Goal: Transaction & Acquisition: Purchase product/service

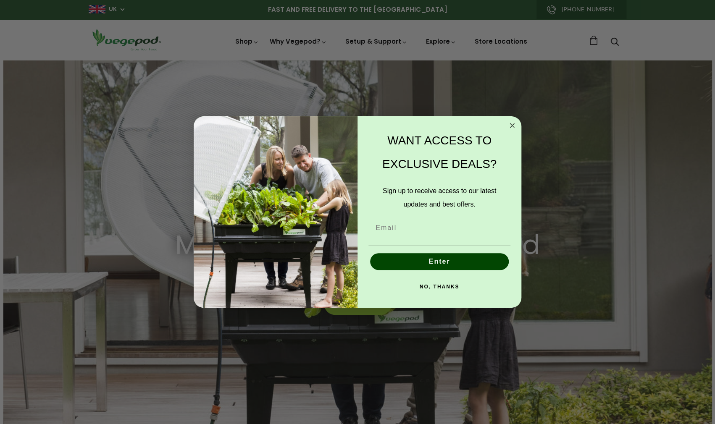
drag, startPoint x: 511, startPoint y: 122, endPoint x: 519, endPoint y: 107, distance: 17.7
click at [512, 121] on circle "Close dialog" at bounding box center [512, 126] width 10 height 10
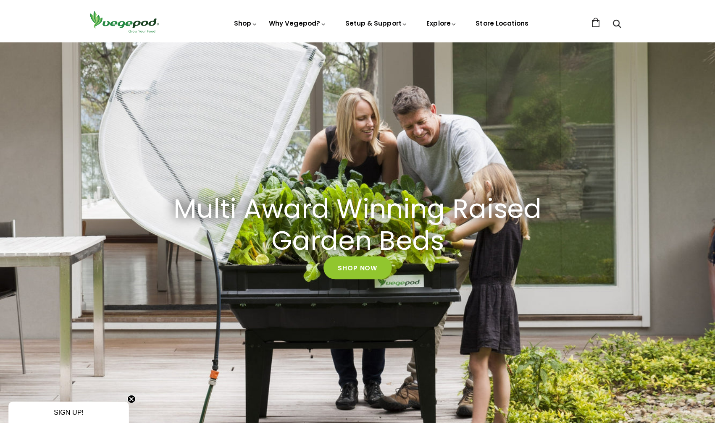
scroll to position [84, 0]
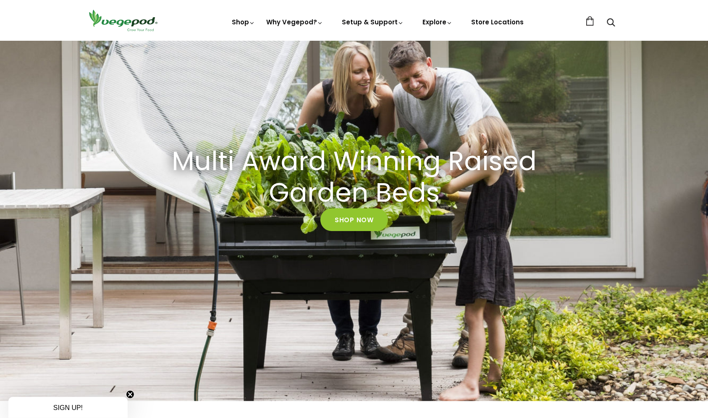
click at [66, 407] on span "SIGN UP!" at bounding box center [67, 407] width 29 height 7
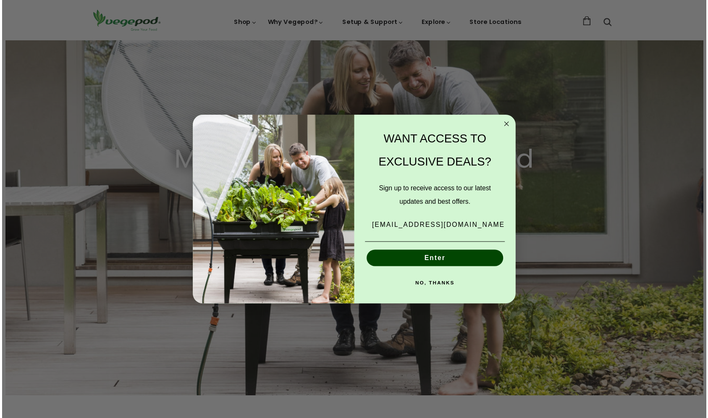
scroll to position [0, 515]
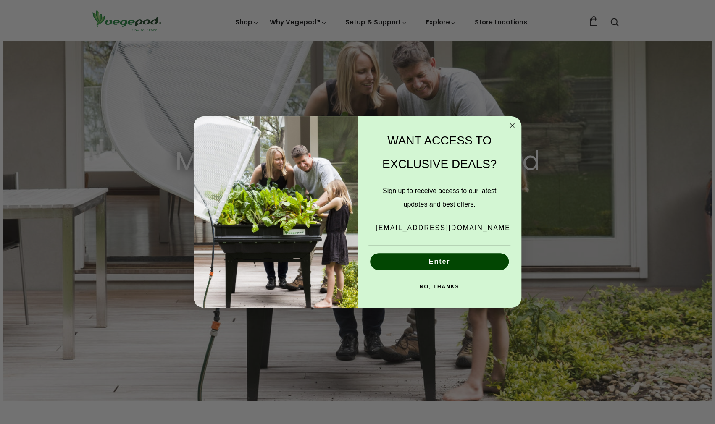
type input "rosiesmith56@gmail.com"
click at [439, 262] on button "Enter" at bounding box center [439, 261] width 139 height 17
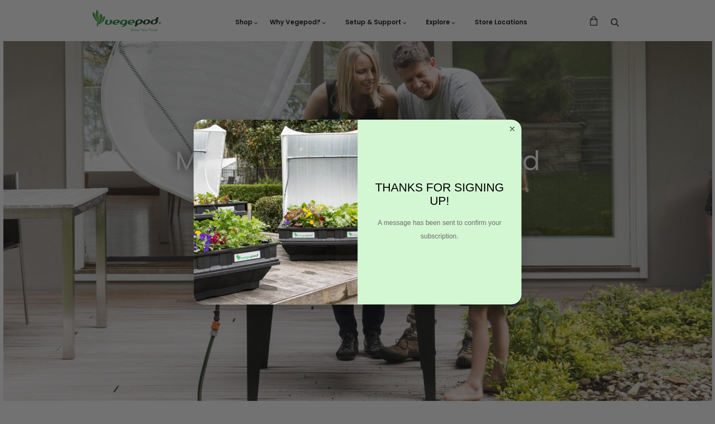
click at [510, 129] on circle "Close dialog" at bounding box center [512, 129] width 10 height 10
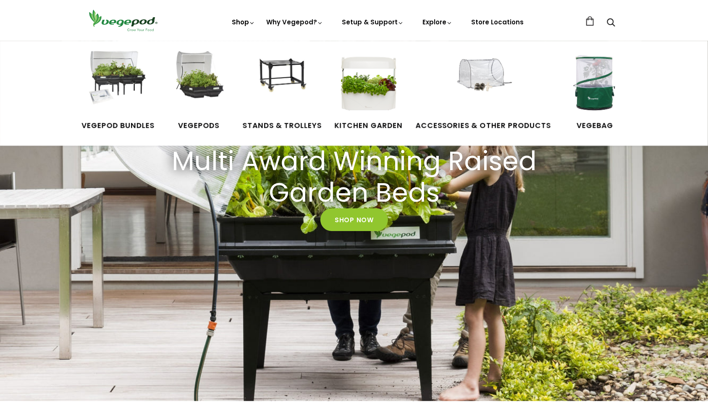
scroll to position [0, 1191]
click at [197, 126] on span "Vegepods" at bounding box center [198, 126] width 63 height 11
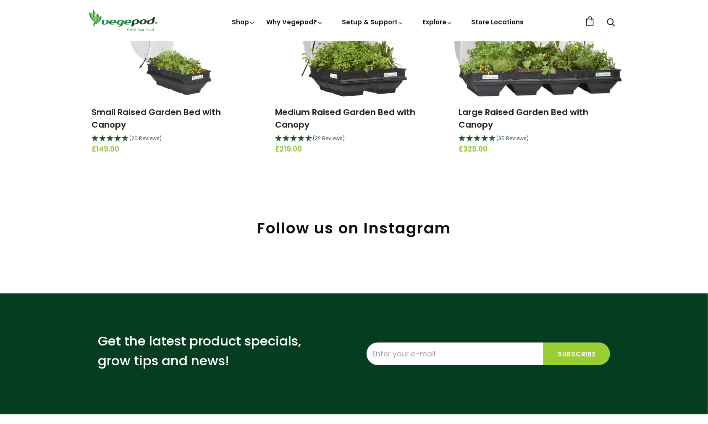
scroll to position [168, 0]
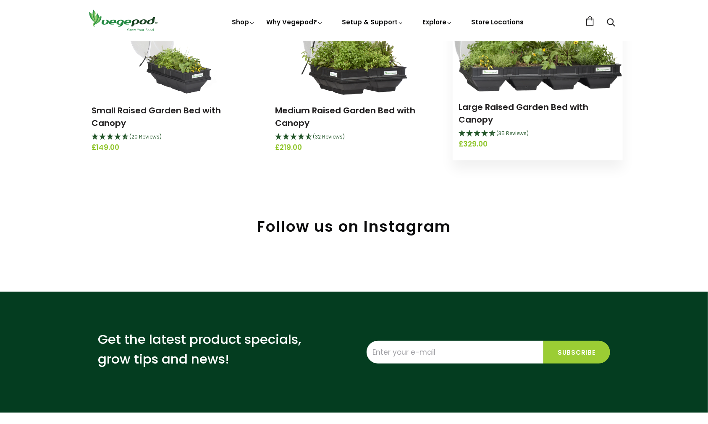
click at [469, 134] on icon "4.69 Stars - 35 Reviews" at bounding box center [471, 133] width 8 height 7
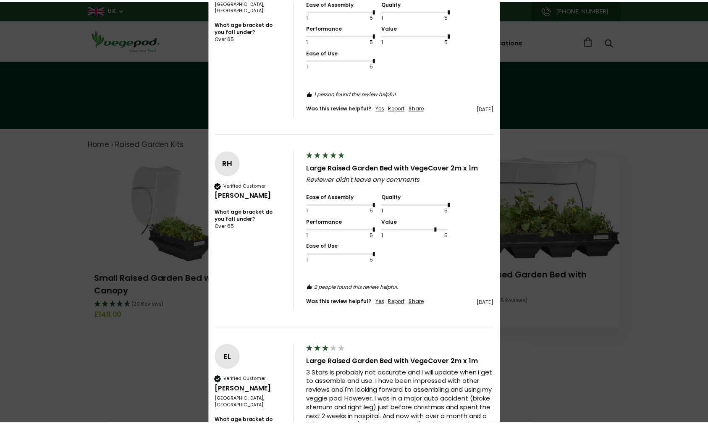
scroll to position [882, 0]
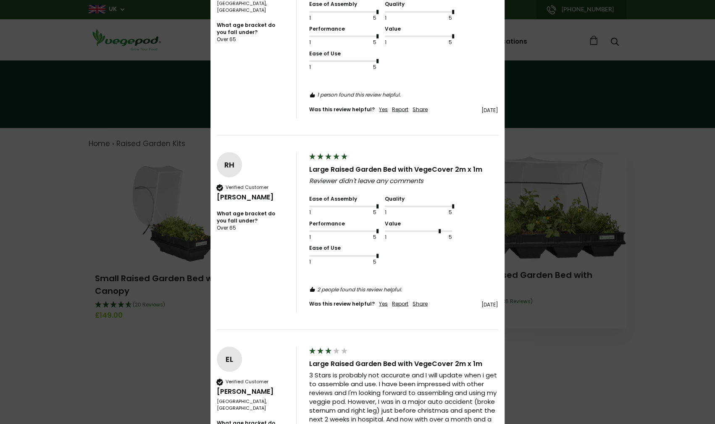
click at [586, 100] on div "× 4.69 Based on 35 reviews Write Review Mark Williams Jörgen van Eck Michael Na…" at bounding box center [357, 212] width 715 height 424
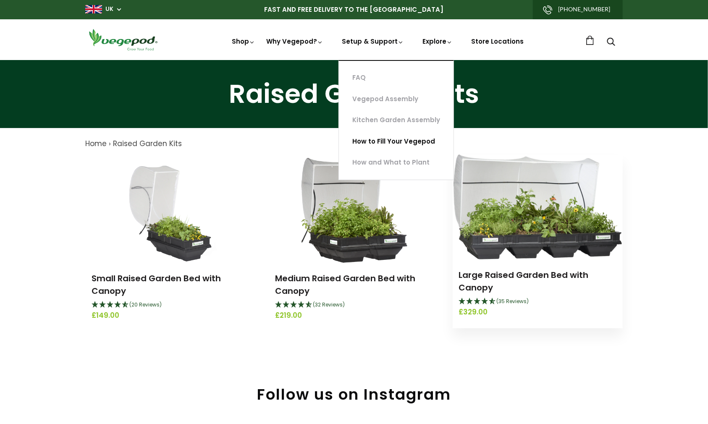
click at [382, 139] on link "How to Fill Your Vegepod" at bounding box center [396, 141] width 115 height 21
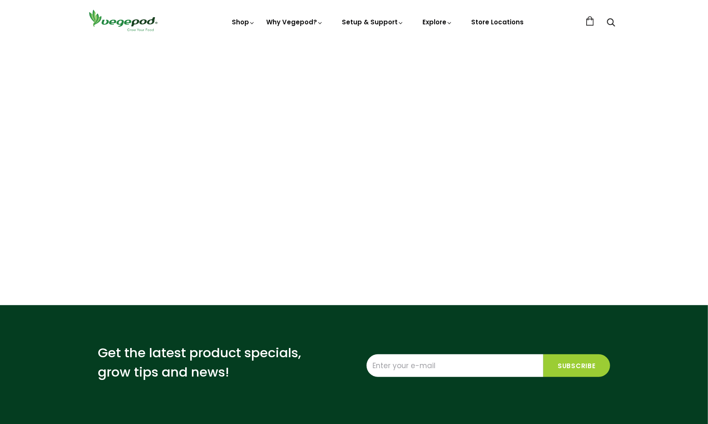
scroll to position [84, 0]
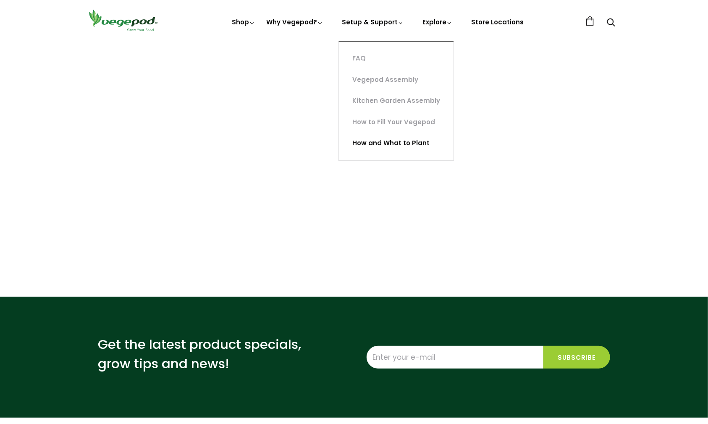
click at [393, 142] on link "How and What to Plant" at bounding box center [396, 143] width 115 height 21
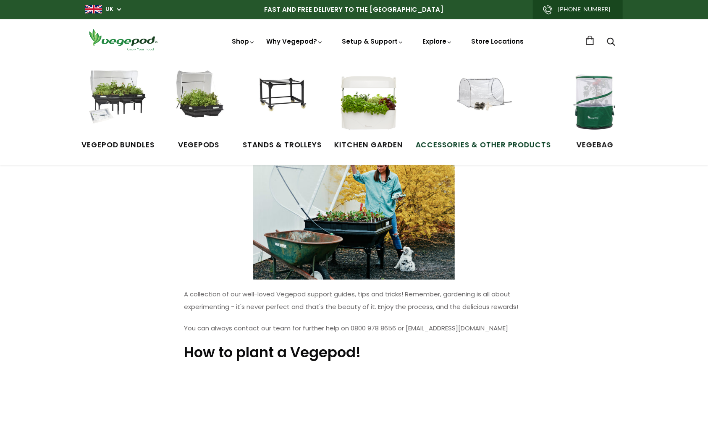
click at [489, 145] on span "Accessories & Other Products" at bounding box center [484, 145] width 136 height 11
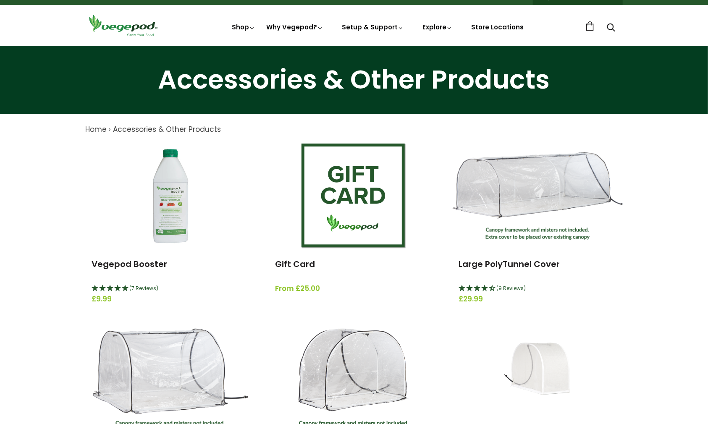
scroll to position [42, 0]
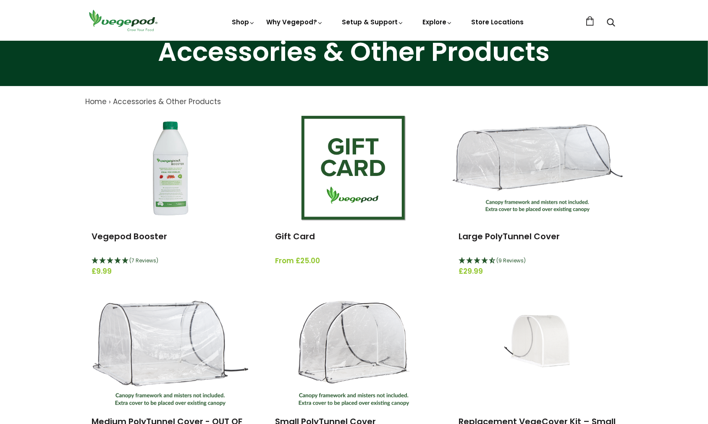
click at [118, 22] on img at bounding box center [123, 20] width 76 height 24
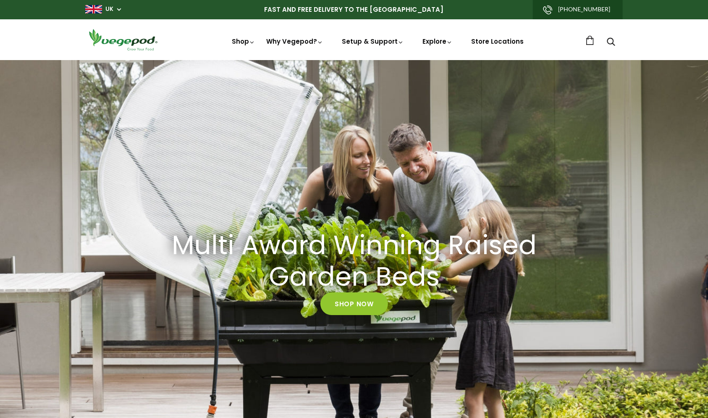
scroll to position [0, 510]
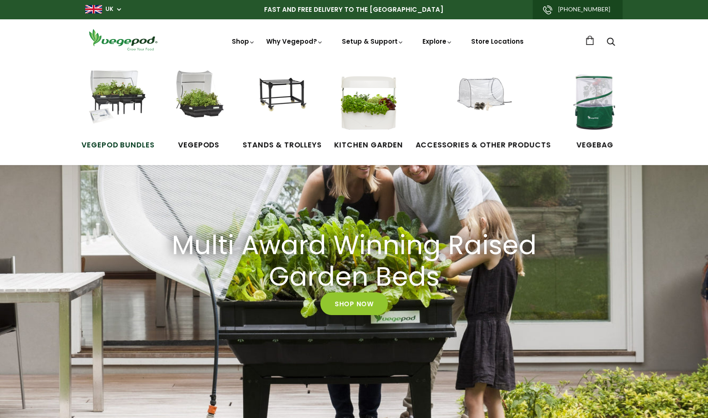
click at [119, 142] on span "Vegepod Bundles" at bounding box center [117, 145] width 73 height 11
click at [207, 144] on span "Vegepods" at bounding box center [198, 145] width 63 height 11
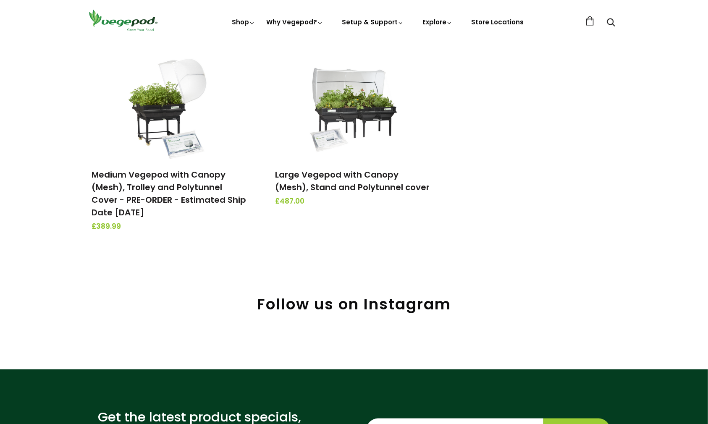
scroll to position [336, 0]
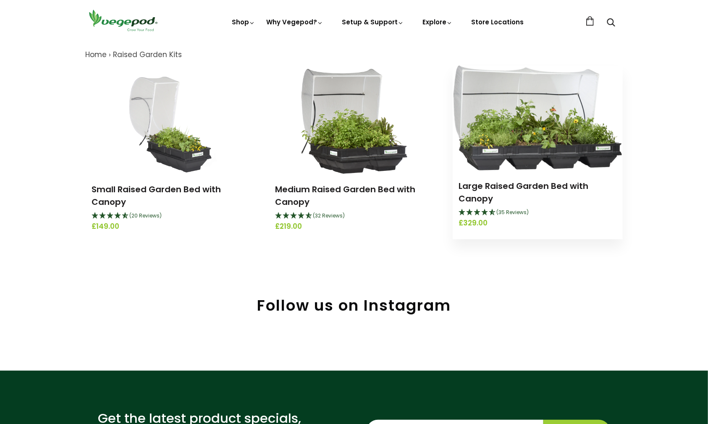
scroll to position [126, 0]
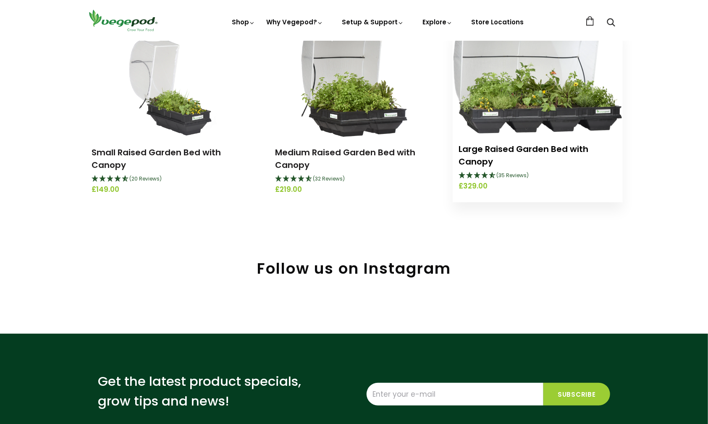
click at [487, 149] on link "Large Raised Garden Bed with Canopy" at bounding box center [524, 155] width 130 height 24
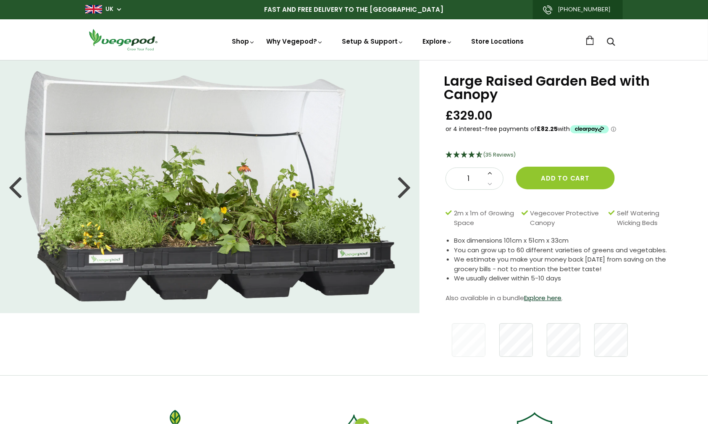
click at [489, 173] on icon at bounding box center [490, 172] width 5 height 7
click at [561, 174] on button "Add to cart" at bounding box center [565, 178] width 99 height 23
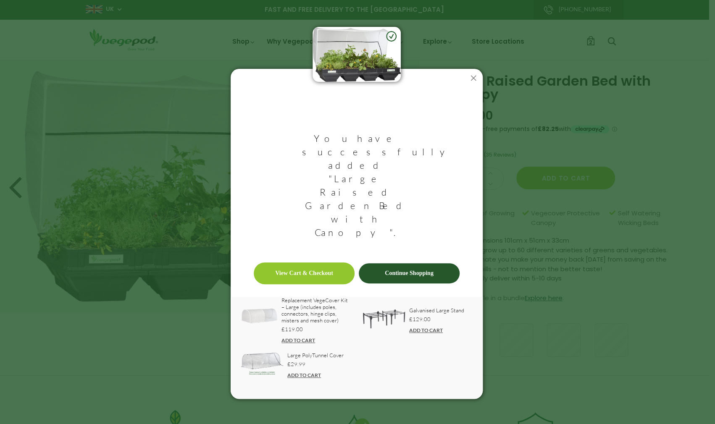
click at [296, 372] on link "ADD TO CART" at bounding box center [304, 375] width 34 height 6
click at [317, 262] on link "View Cart & Checkout" at bounding box center [304, 273] width 101 height 22
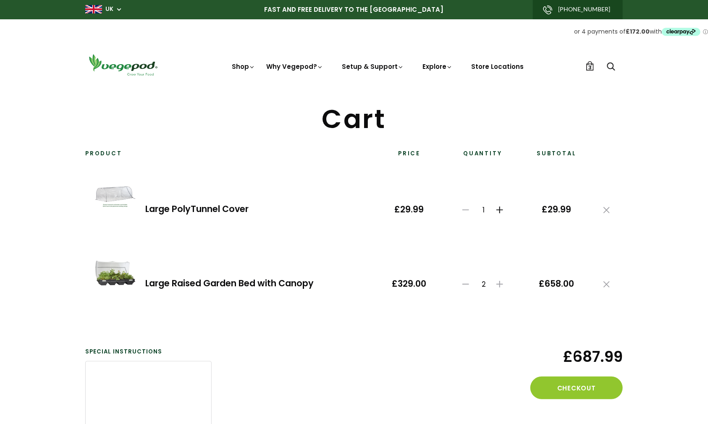
click at [500, 208] on icon at bounding box center [499, 210] width 7 height 7
